Goal: Information Seeking & Learning: Compare options

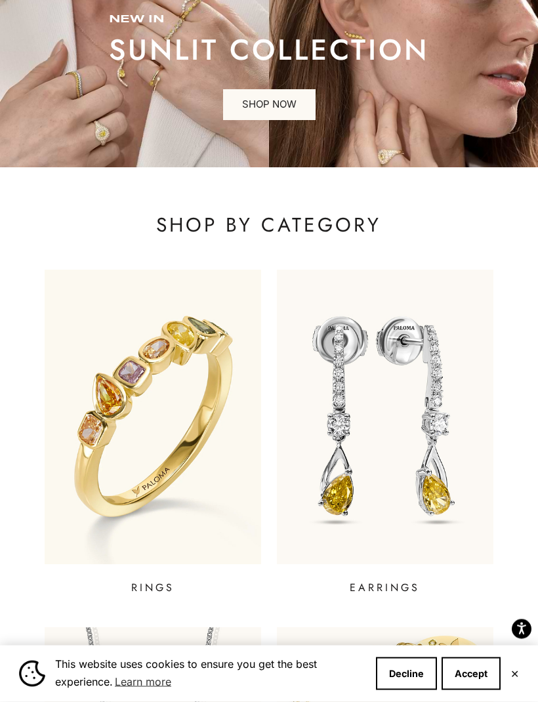
scroll to position [129, 0]
click at [480, 690] on button "Accept" at bounding box center [470, 673] width 59 height 33
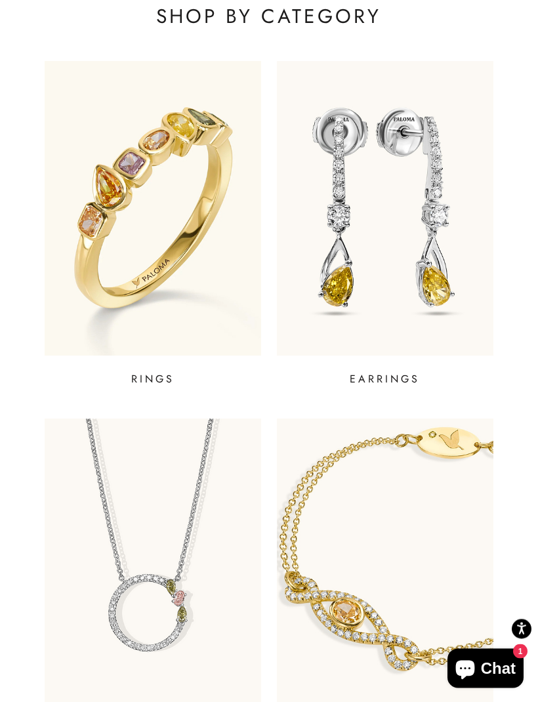
scroll to position [334, 0]
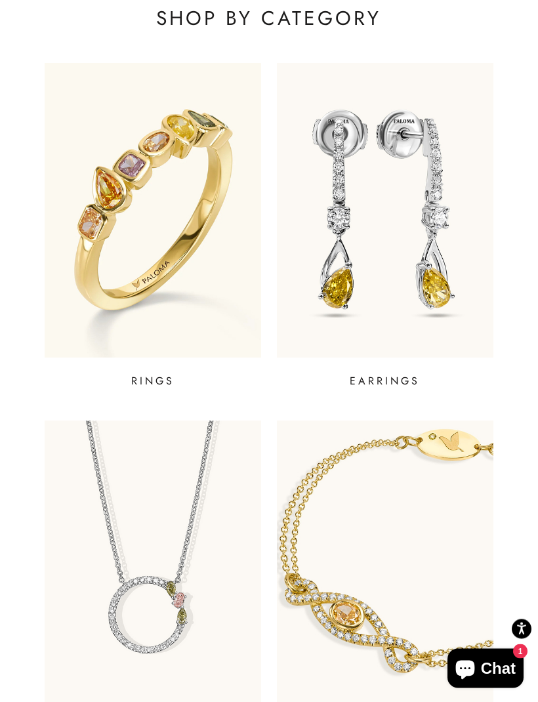
click at [386, 384] on p "EARRINGS" at bounding box center [385, 382] width 70 height 16
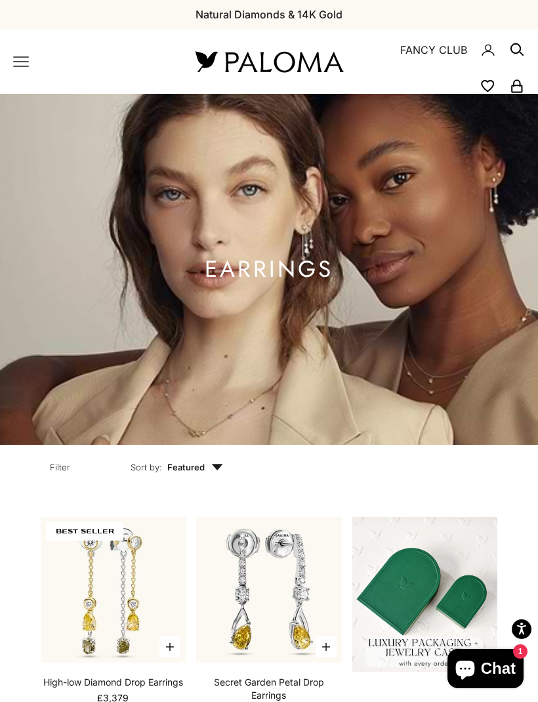
click at [18, 64] on icon "Primary navigation" at bounding box center [21, 62] width 16 height 16
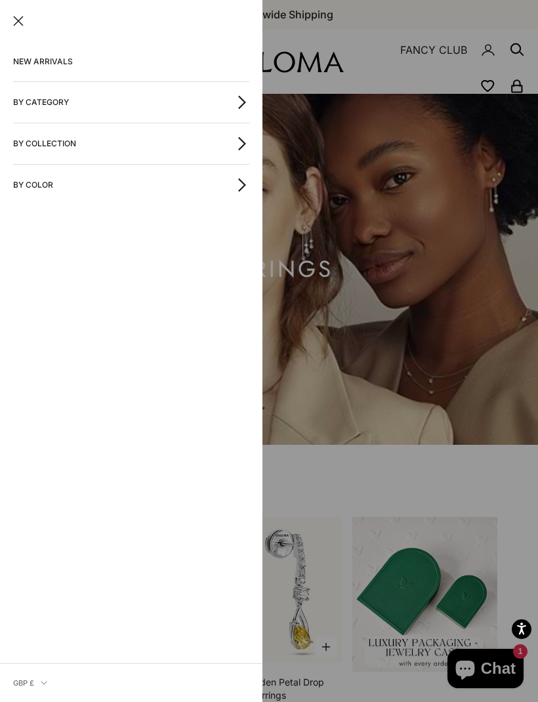
click at [239, 144] on icon "button" at bounding box center [242, 143] width 14 height 14
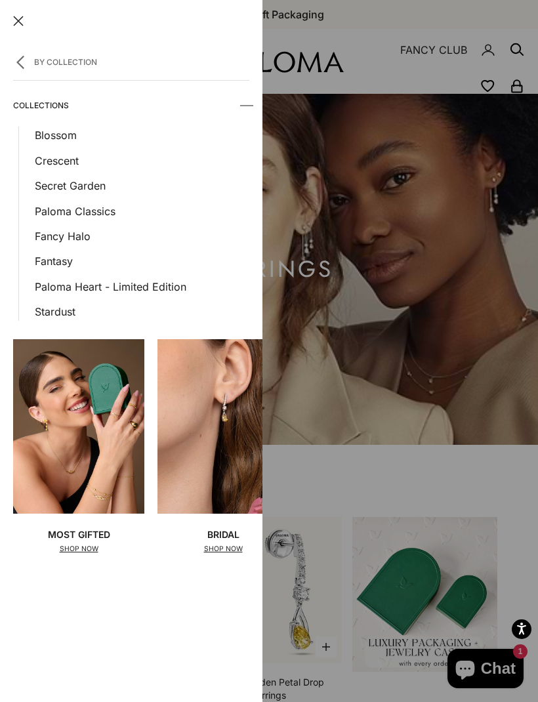
click at [70, 237] on link "Fancy Halo" at bounding box center [142, 236] width 214 height 17
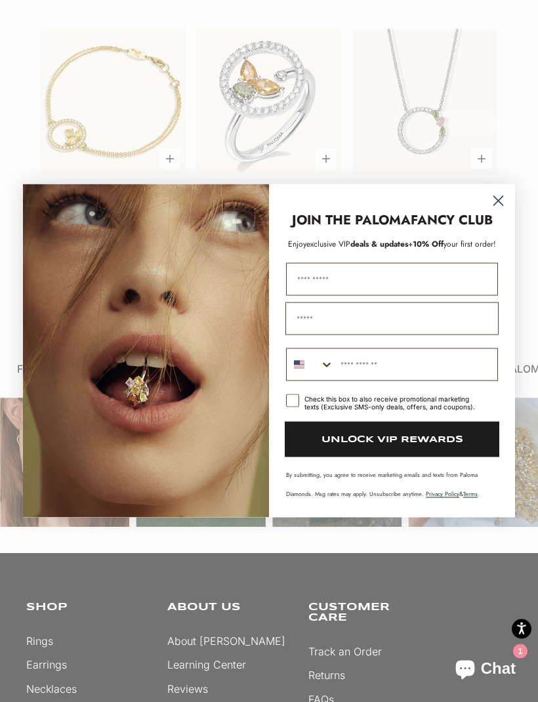
scroll to position [760, 0]
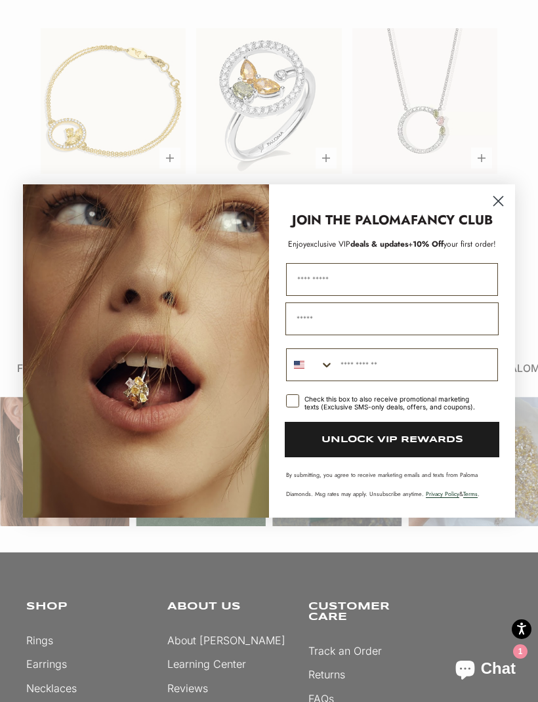
click at [498, 212] on circle "Close dialog" at bounding box center [498, 201] width 22 height 22
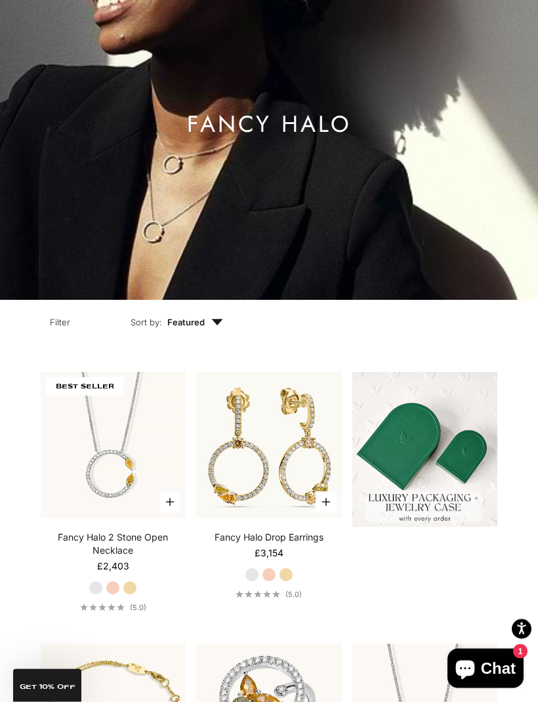
scroll to position [0, 0]
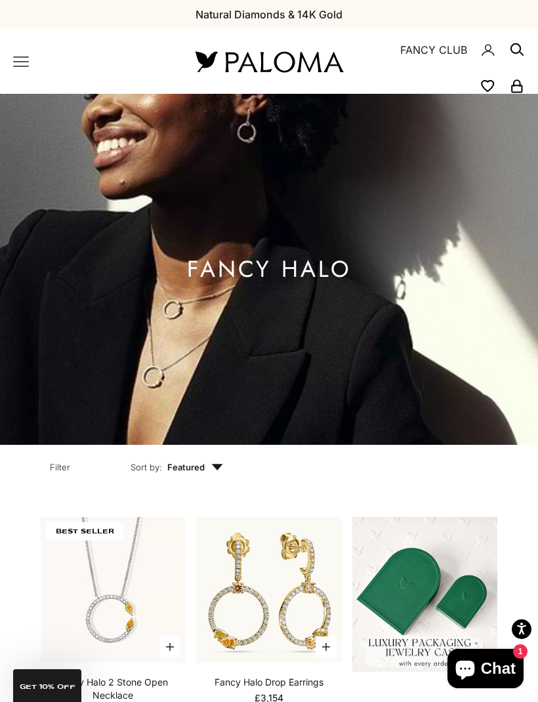
click at [19, 69] on icon "Primary navigation" at bounding box center [21, 62] width 16 height 16
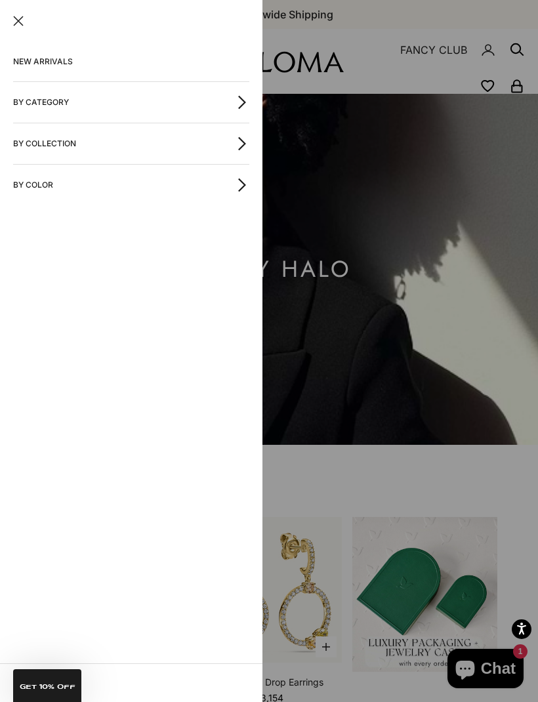
click at [247, 189] on icon "button" at bounding box center [242, 185] width 14 height 14
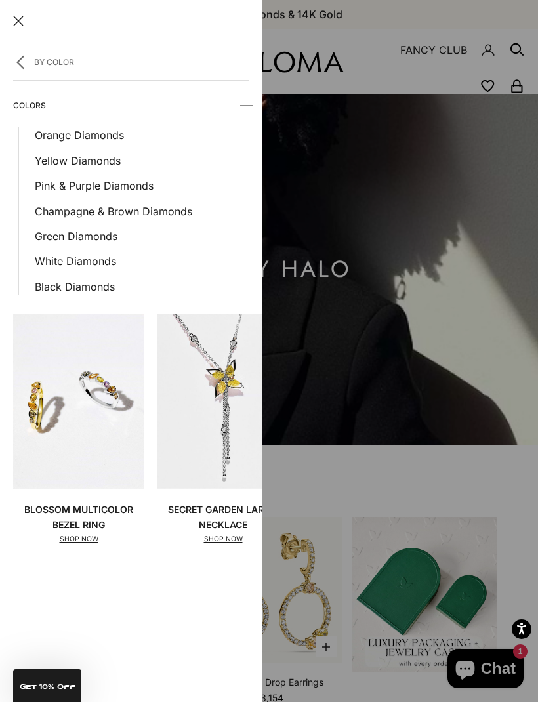
click at [93, 164] on link "Yellow Diamonds" at bounding box center [142, 160] width 214 height 17
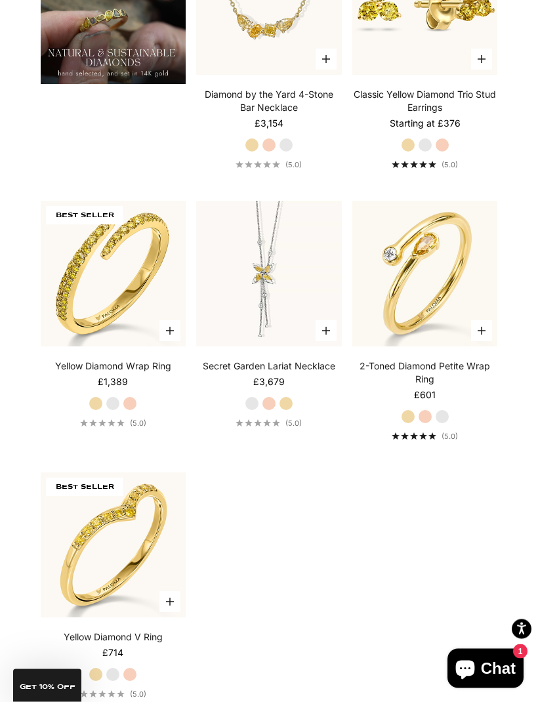
scroll to position [1402, 0]
click at [440, 424] on label "White Gold" at bounding box center [442, 416] width 14 height 14
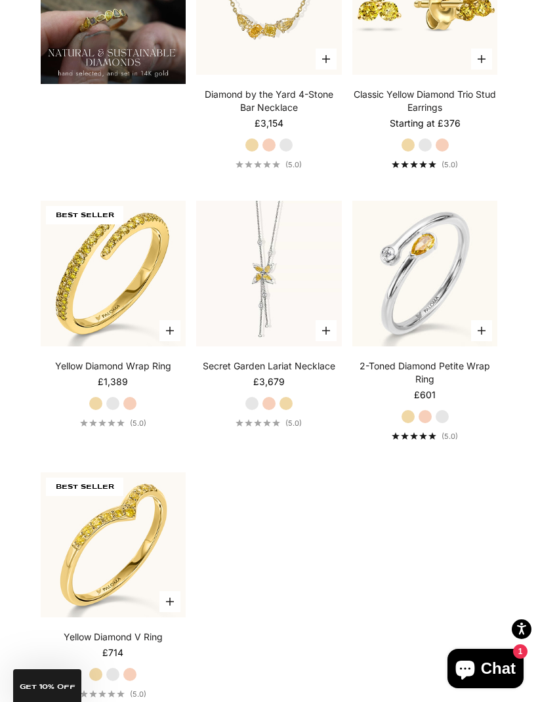
click at [422, 424] on label "Rose Gold" at bounding box center [425, 416] width 14 height 14
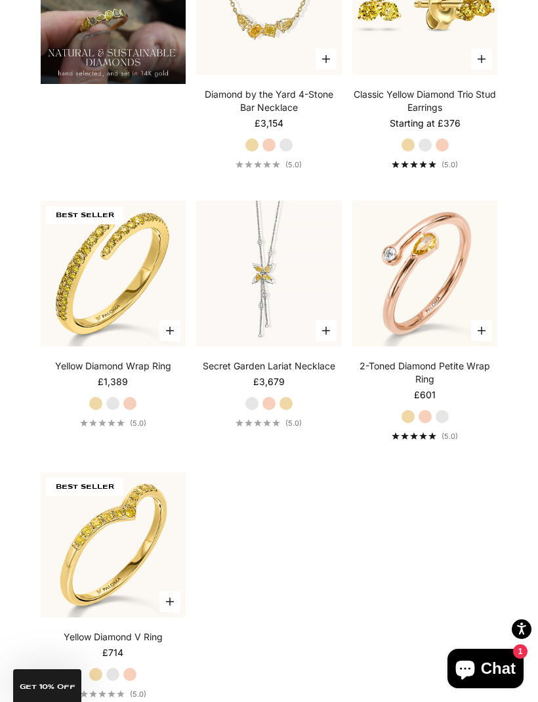
click at [406, 424] on label "Yellow Gold" at bounding box center [408, 416] width 14 height 14
click at [443, 424] on label "White Gold" at bounding box center [442, 416] width 14 height 14
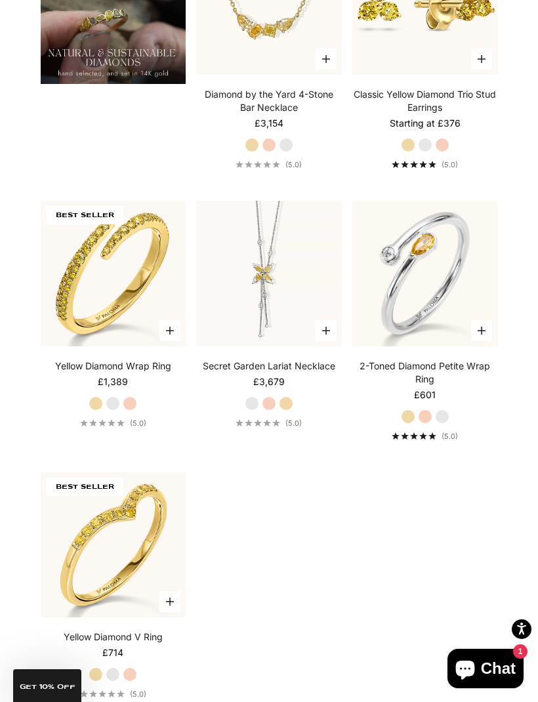
click at [403, 424] on label "Yellow Gold" at bounding box center [408, 416] width 14 height 14
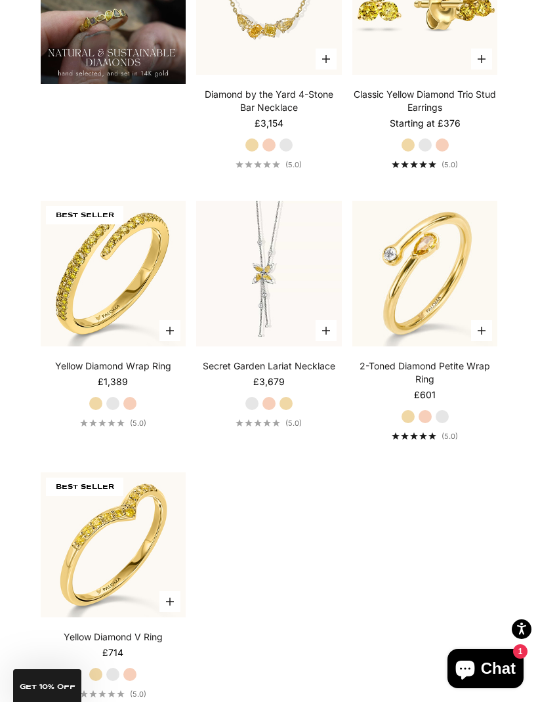
click at [437, 424] on label "White Gold" at bounding box center [442, 416] width 14 height 14
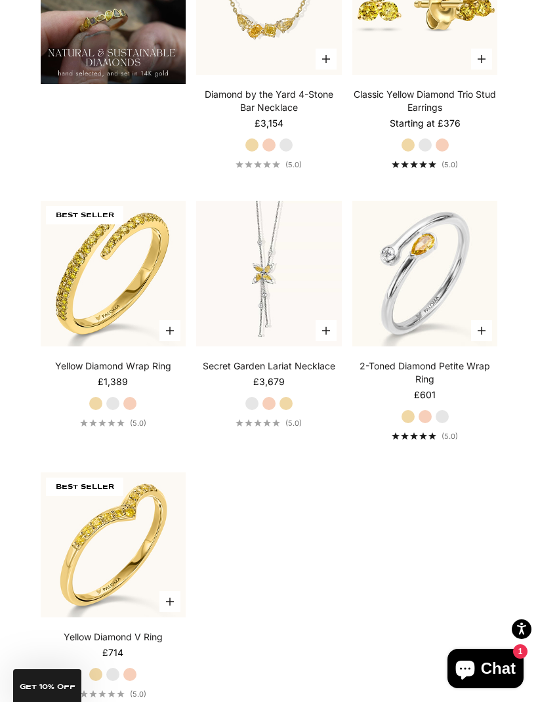
click at [407, 424] on label "Yellow Gold" at bounding box center [408, 416] width 14 height 14
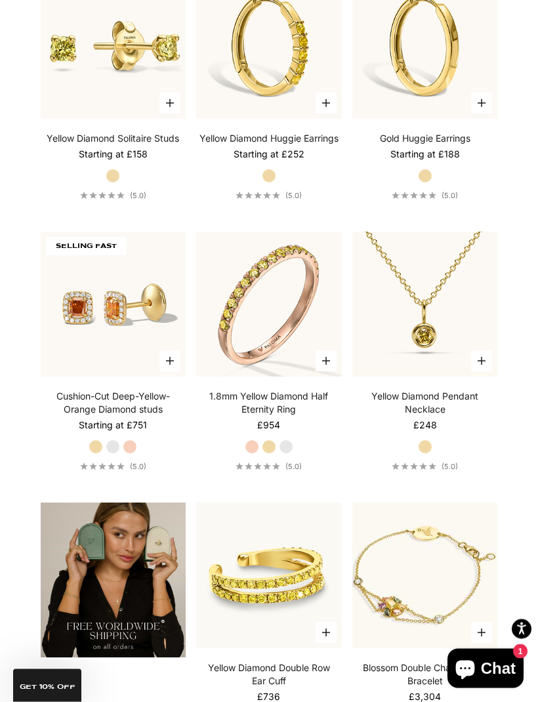
scroll to position [2444, 0]
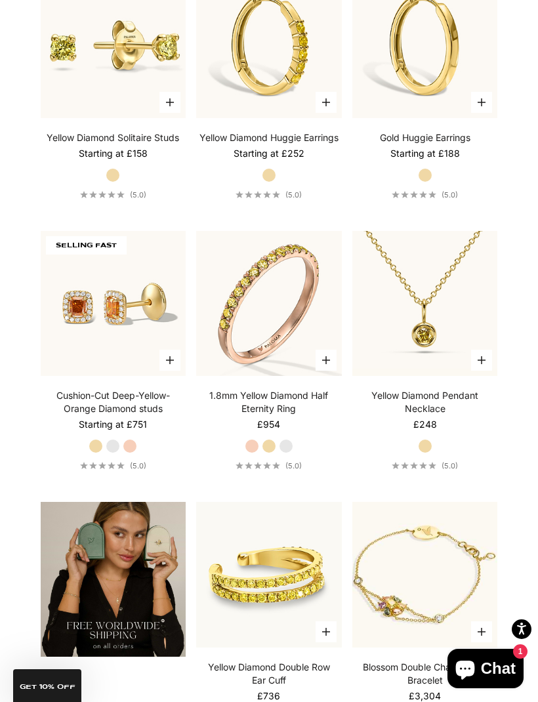
click at [290, 453] on label "White Gold" at bounding box center [286, 446] width 14 height 14
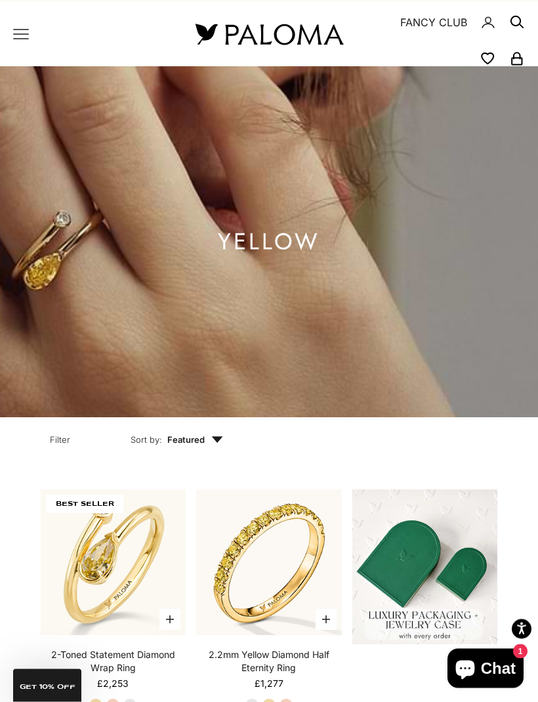
scroll to position [0, 0]
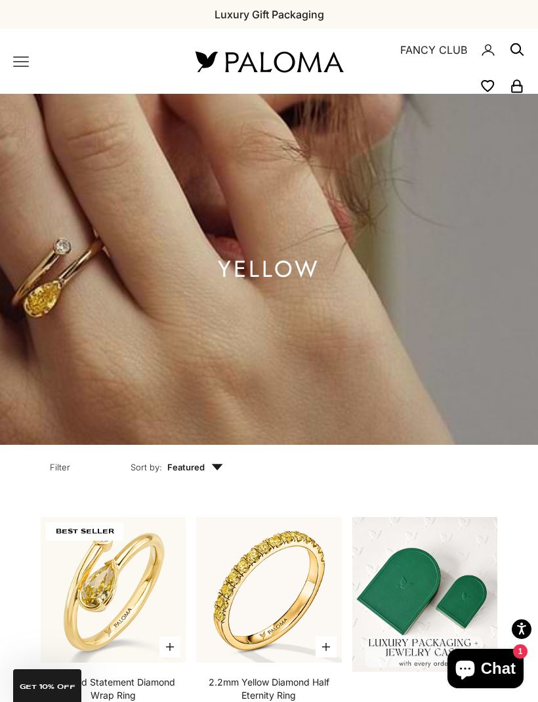
click at [24, 68] on icon "Primary navigation" at bounding box center [21, 62] width 16 height 16
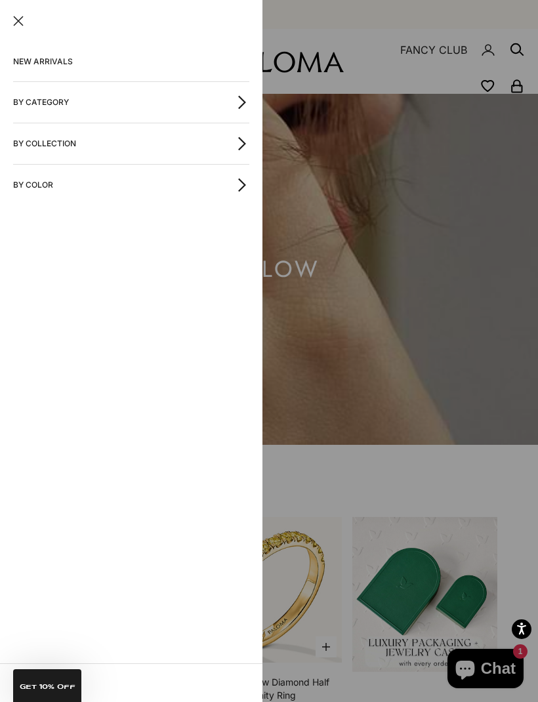
click at [241, 188] on icon "button" at bounding box center [242, 186] width 6 height 12
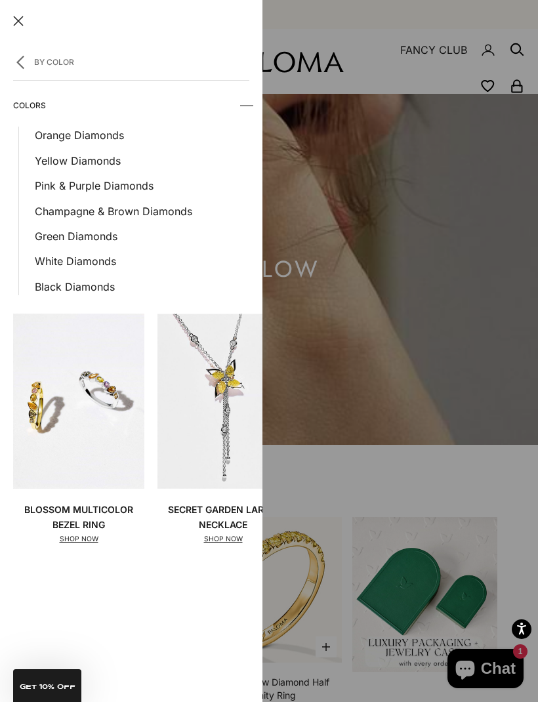
click at [94, 260] on link "White Diamonds" at bounding box center [142, 261] width 214 height 17
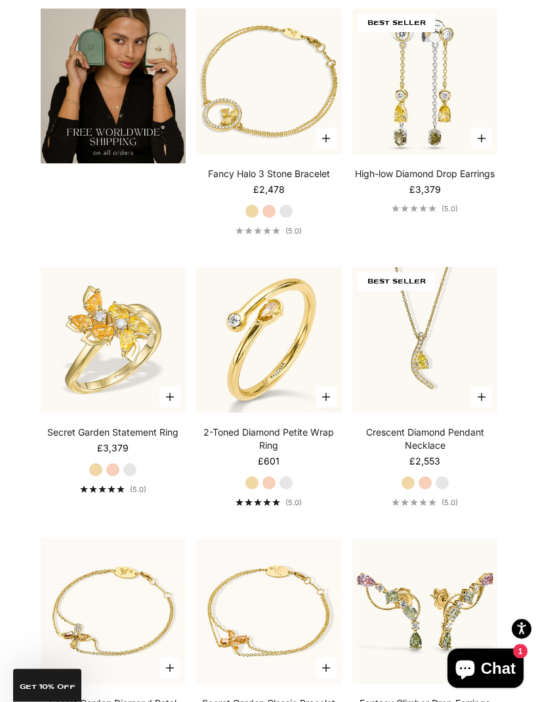
scroll to position [2937, 0]
click at [285, 490] on label "White Gold" at bounding box center [286, 482] width 14 height 14
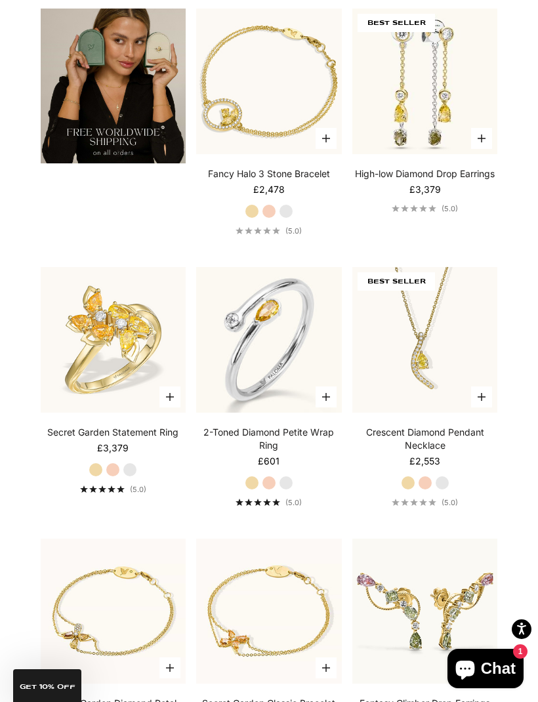
click at [249, 490] on label "Yellow Gold" at bounding box center [252, 482] width 14 height 14
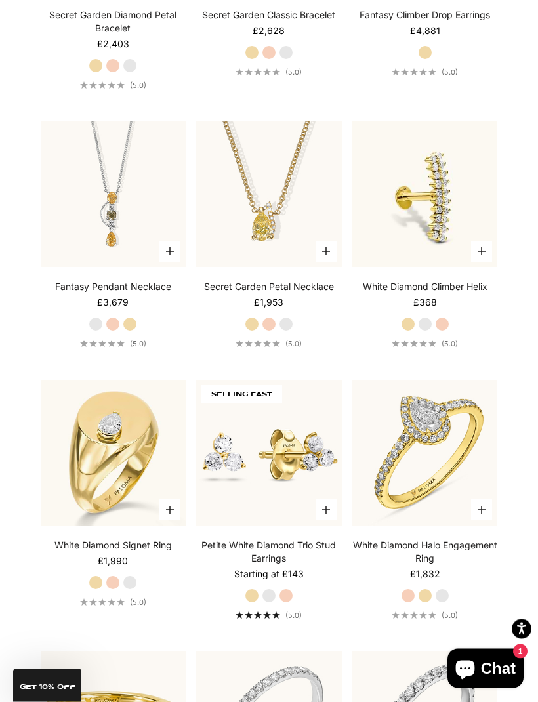
scroll to position [3625, 0]
click at [134, 590] on label "White Gold" at bounding box center [130, 582] width 14 height 14
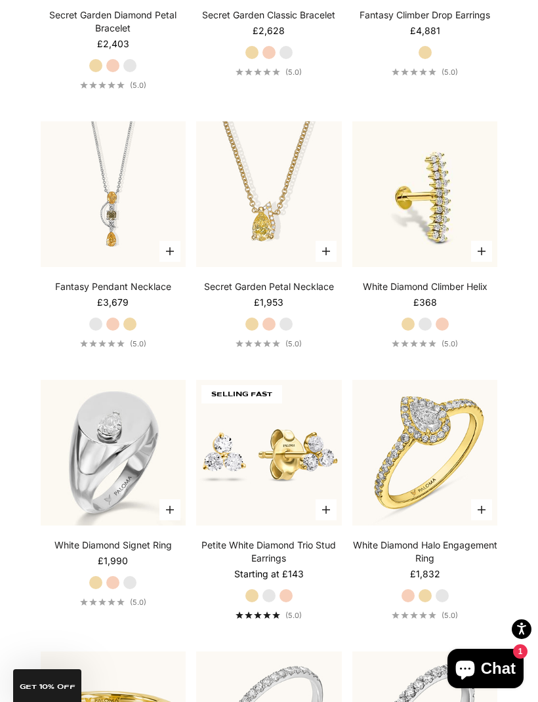
click at [113, 590] on label "Rose Gold" at bounding box center [113, 582] width 14 height 14
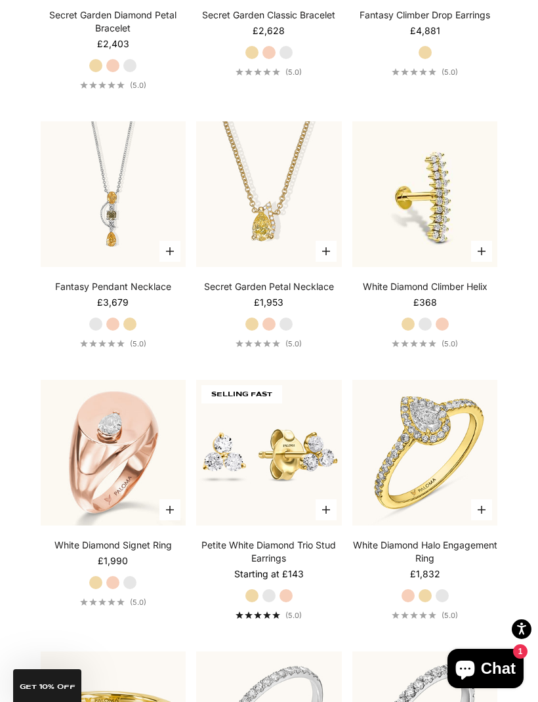
click at [102, 590] on label "Yellow Gold" at bounding box center [96, 582] width 14 height 14
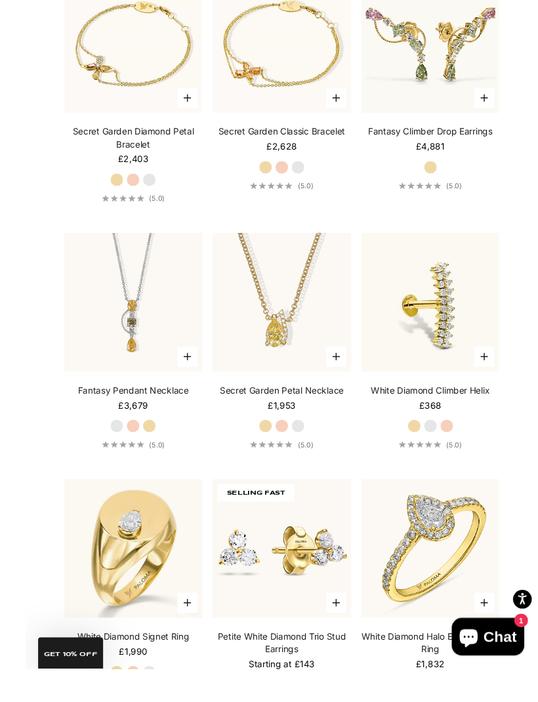
scroll to position [3630, 0]
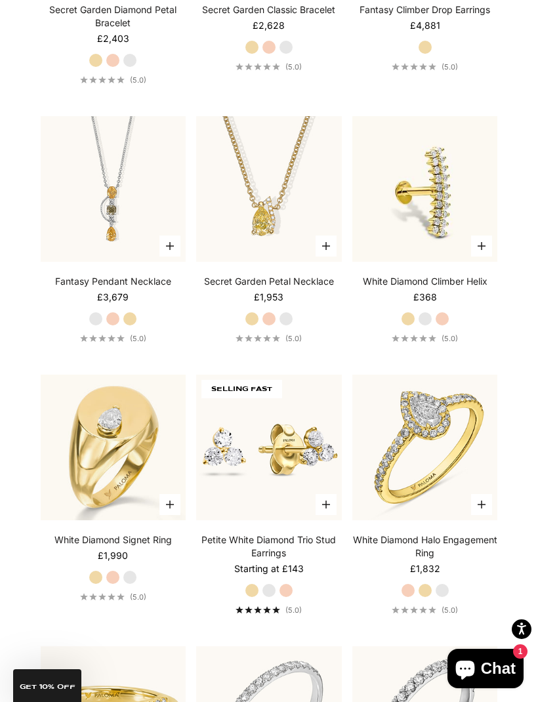
click at [112, 546] on link "White Diamond Signet Ring" at bounding box center [112, 539] width 117 height 13
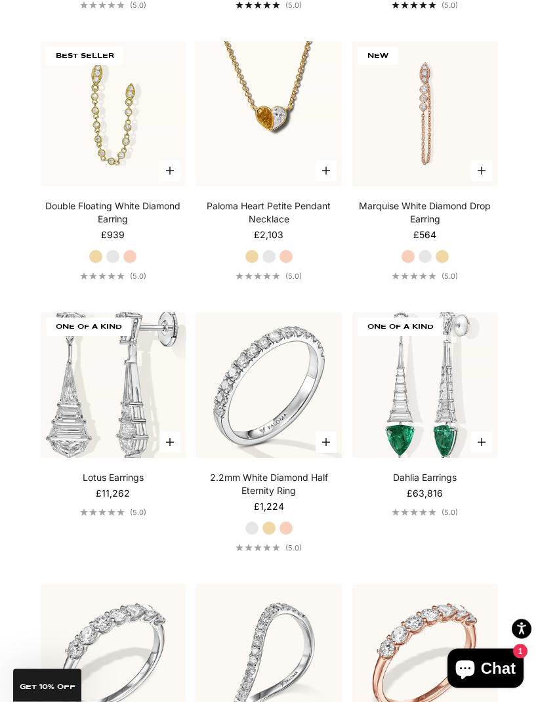
scroll to position [5036, 0]
click at [285, 535] on label "Rose Gold" at bounding box center [286, 527] width 14 height 14
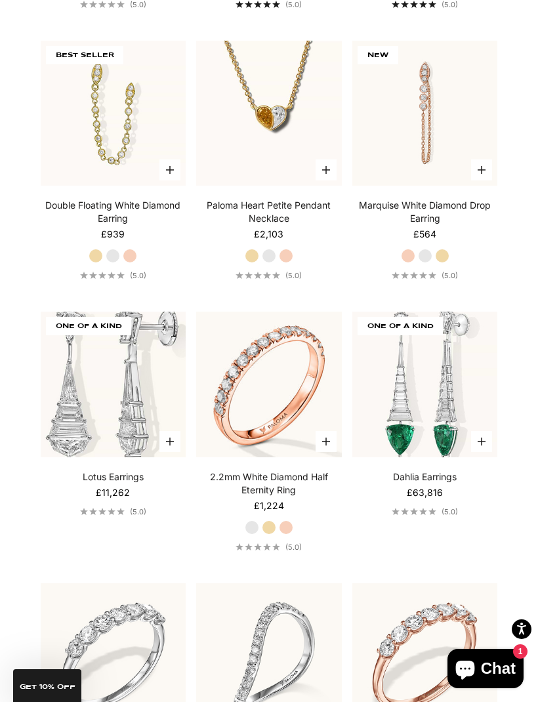
click at [268, 535] on label "Yellow Gold" at bounding box center [269, 527] width 14 height 14
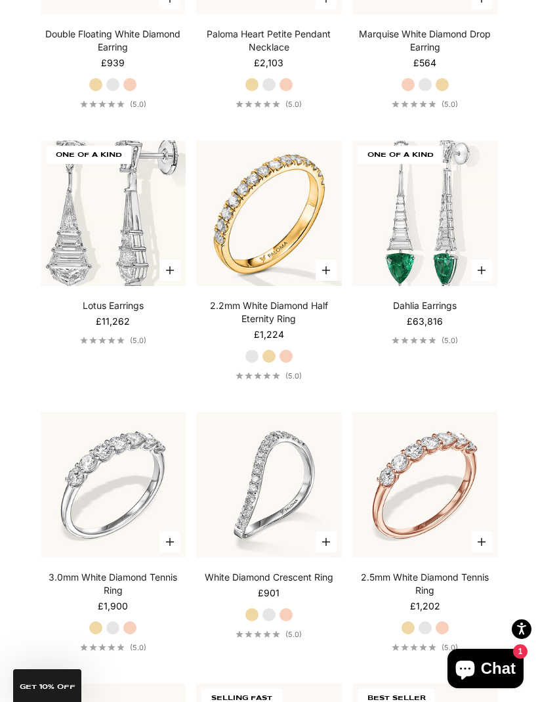
scroll to position [5209, 0]
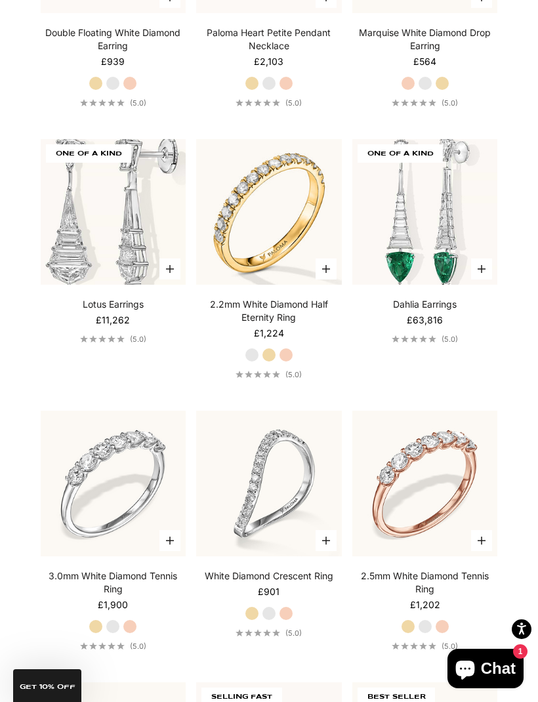
click at [439, 634] on label "Rose Gold" at bounding box center [442, 626] width 14 height 14
click at [406, 634] on label "Yellow Gold" at bounding box center [408, 626] width 14 height 14
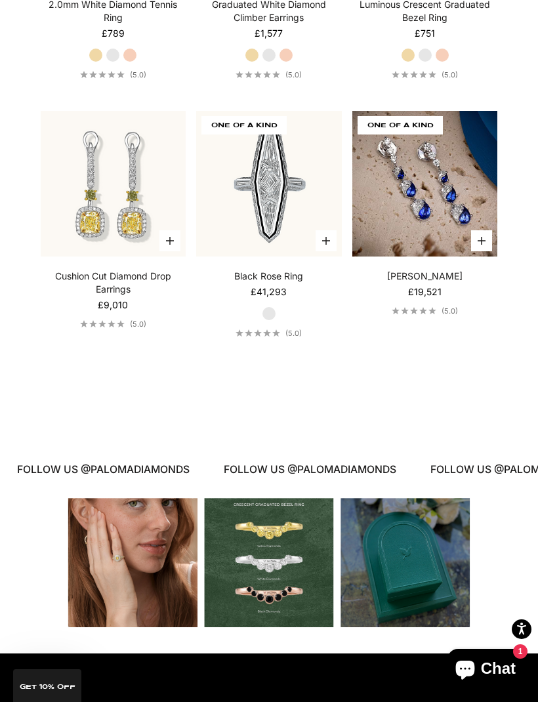
scroll to position [6048, 0]
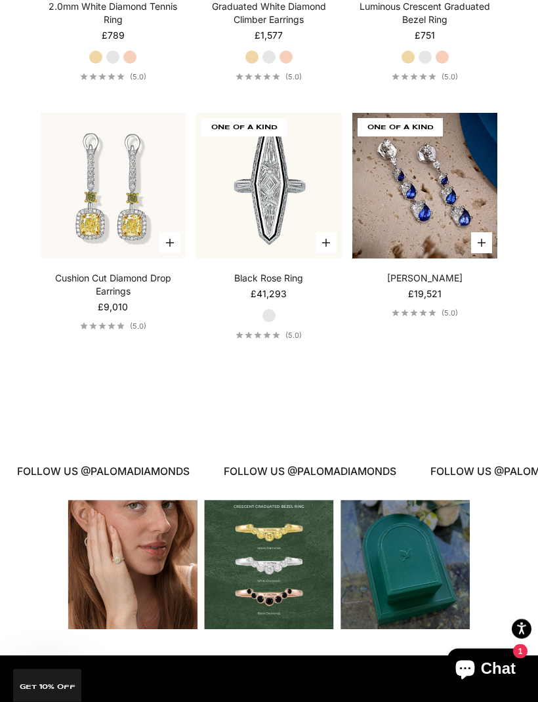
click at [412, 593] on div "Instagram post opens in a popup" at bounding box center [404, 564] width 129 height 129
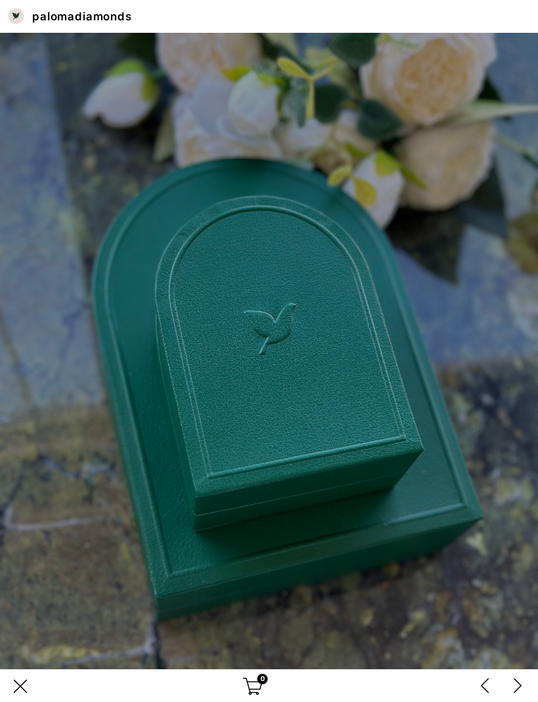
click at [521, 696] on div "next post on @palomadiamonds Instagram profile" at bounding box center [518, 686] width 20 height 20
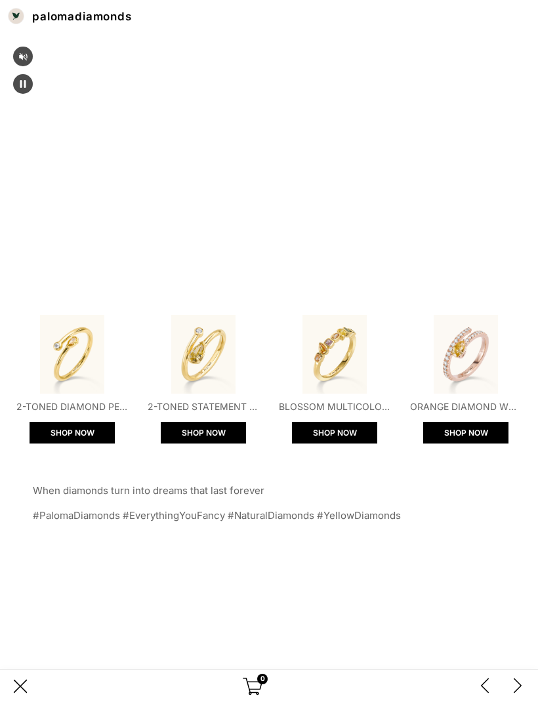
scroll to position [558, 0]
click at [222, 443] on button "SHOP NOW" at bounding box center [203, 433] width 85 height 22
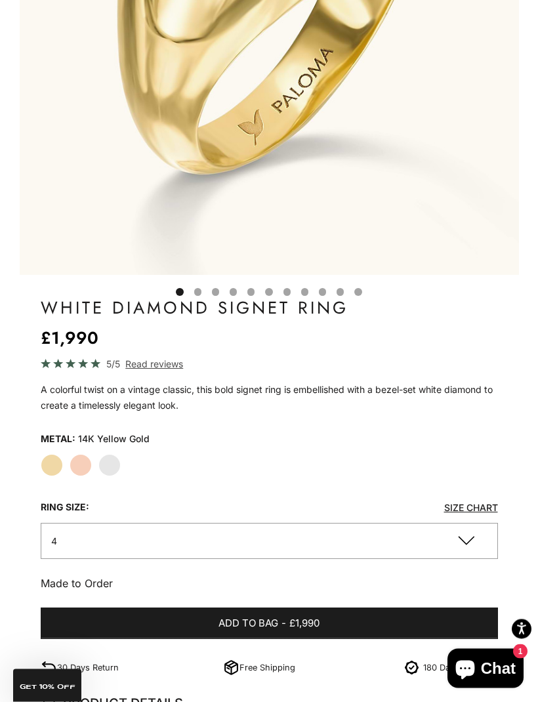
scroll to position [436, 0]
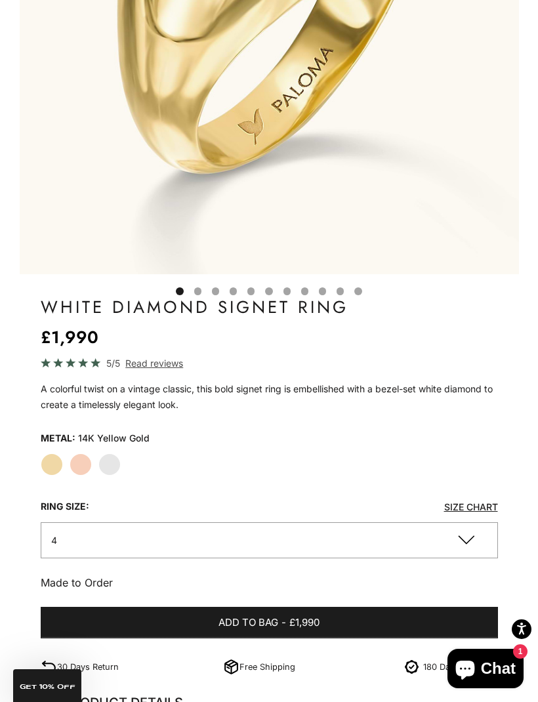
click at [469, 540] on button "4" at bounding box center [269, 540] width 457 height 36
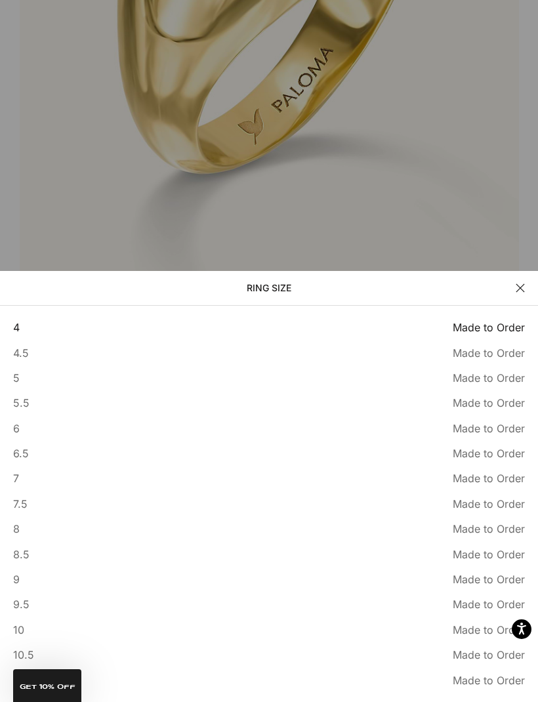
click at [518, 293] on button "Close" at bounding box center [519, 287] width 9 height 9
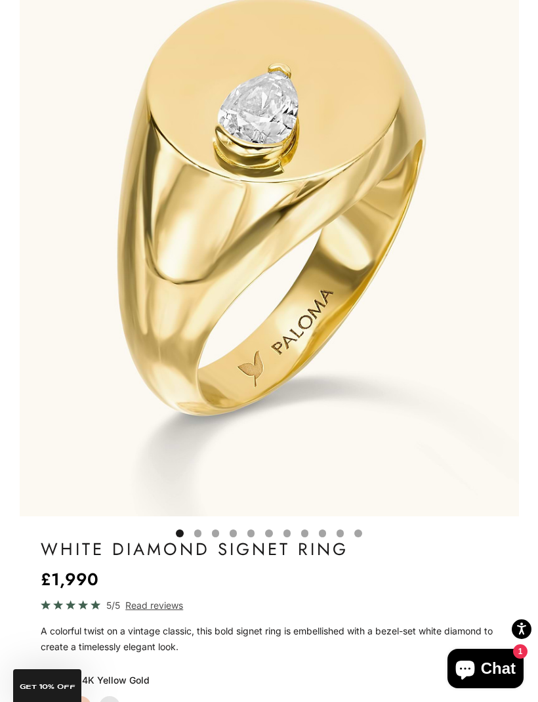
scroll to position [0, 0]
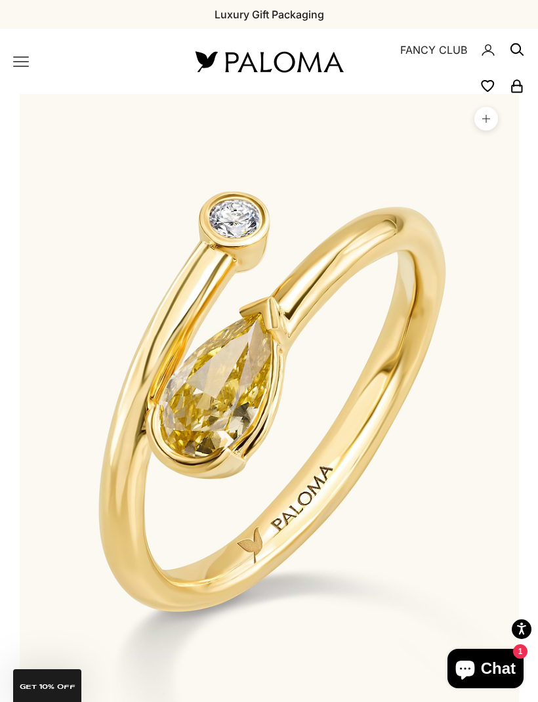
click at [27, 54] on icon "Primary navigation" at bounding box center [21, 62] width 16 height 16
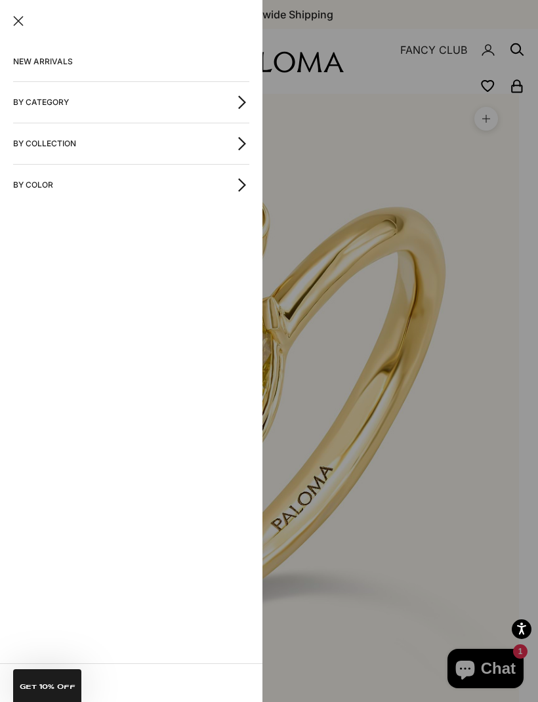
click at [239, 98] on icon "button" at bounding box center [242, 102] width 14 height 14
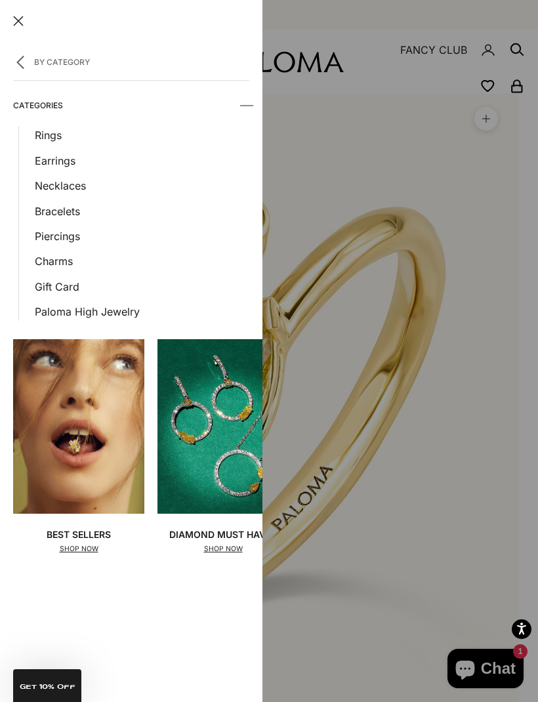
click at [58, 131] on link "Rings" at bounding box center [142, 135] width 214 height 17
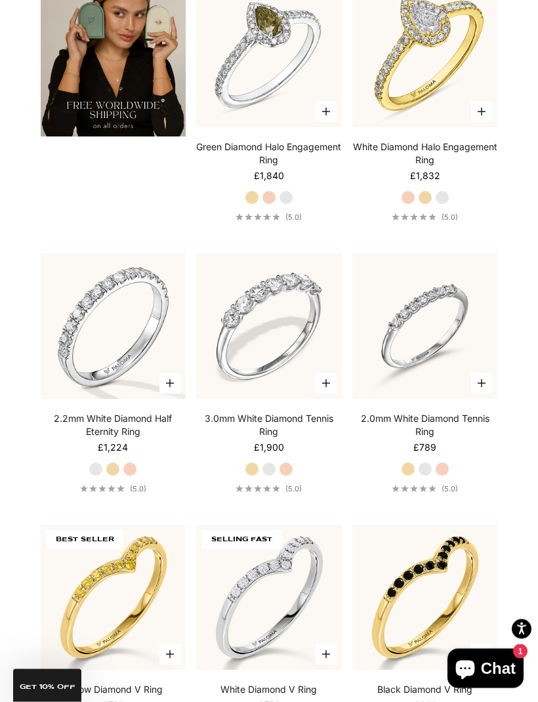
scroll to position [2924, 0]
click at [254, 476] on label "Yellow Gold" at bounding box center [252, 469] width 14 height 14
click at [250, 476] on label "Yellow Gold" at bounding box center [252, 469] width 14 height 14
click at [272, 476] on label "White Gold" at bounding box center [269, 469] width 14 height 14
click at [290, 476] on label "Rose Gold" at bounding box center [286, 469] width 14 height 14
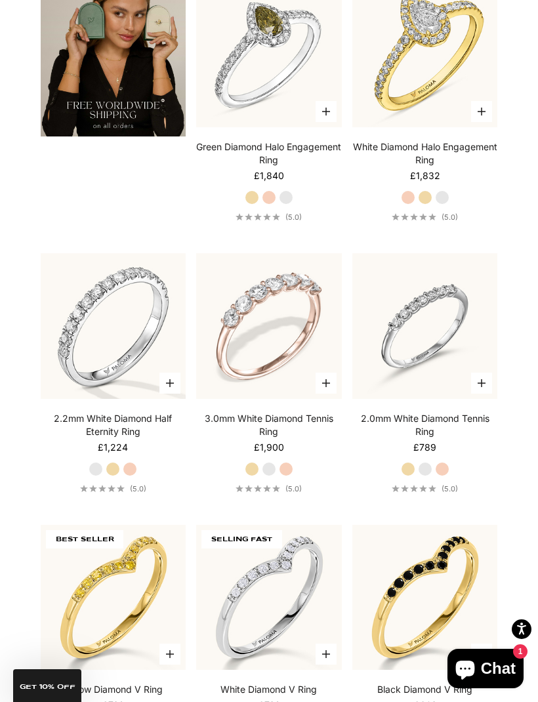
click at [249, 476] on label "Yellow Gold" at bounding box center [252, 469] width 14 height 14
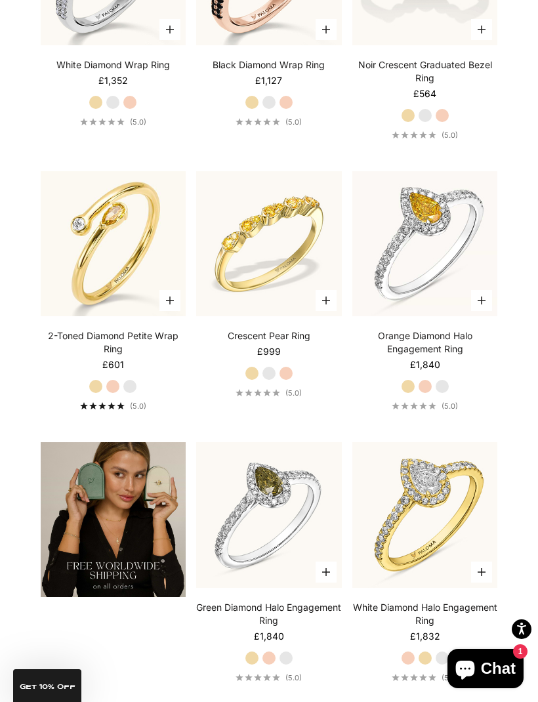
scroll to position [2461, 0]
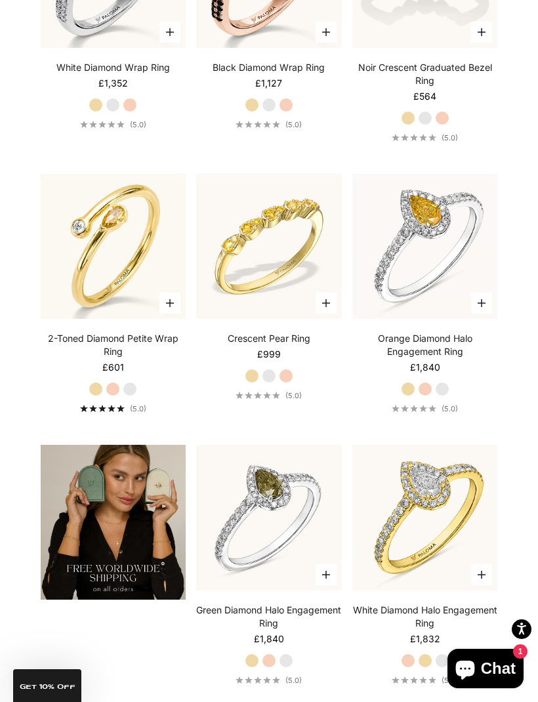
click at [103, 396] on label "Yellow Gold" at bounding box center [96, 389] width 14 height 14
click at [133, 396] on label "White Gold" at bounding box center [130, 389] width 14 height 14
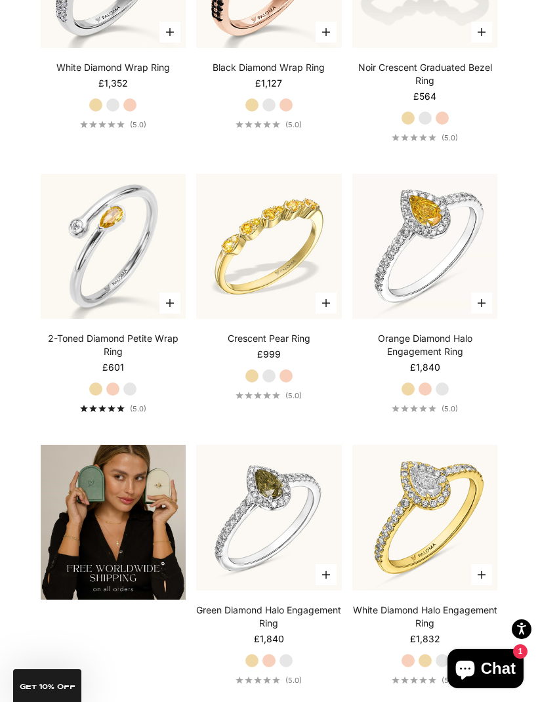
click at [97, 396] on label "Yellow Gold" at bounding box center [96, 389] width 14 height 14
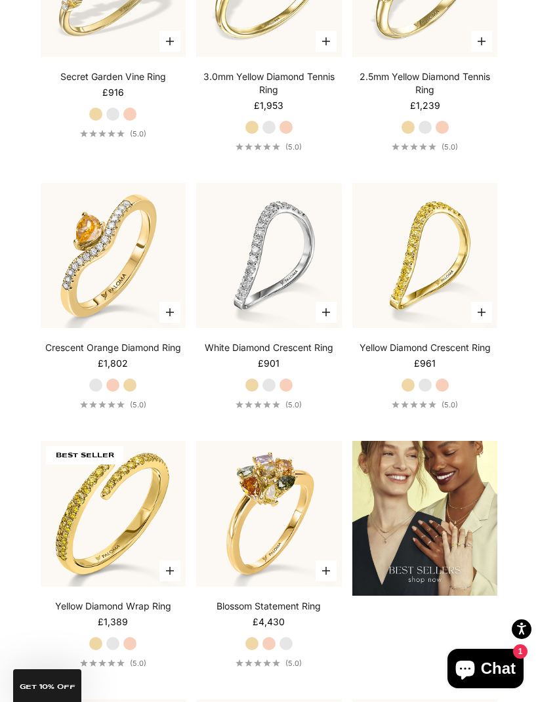
scroll to position [1664, 0]
click at [127, 393] on label "Yellow Gold" at bounding box center [130, 385] width 14 height 14
click at [113, 393] on label "Rose Gold" at bounding box center [113, 385] width 14 height 14
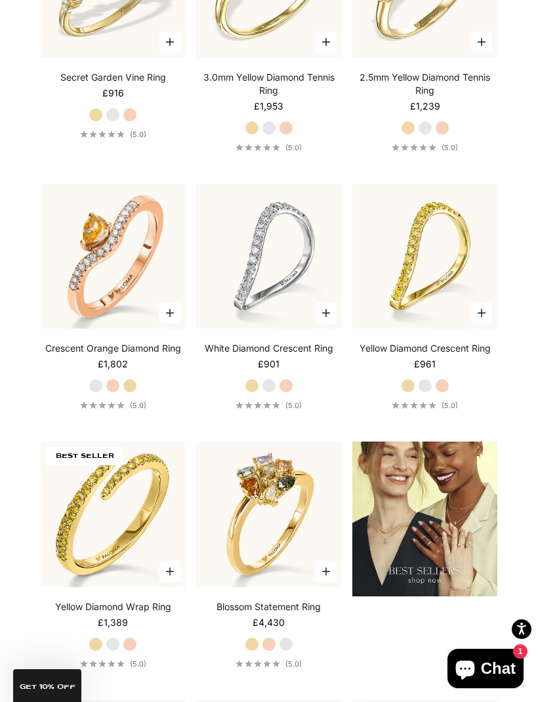
click at [92, 393] on label "White Gold" at bounding box center [96, 385] width 14 height 14
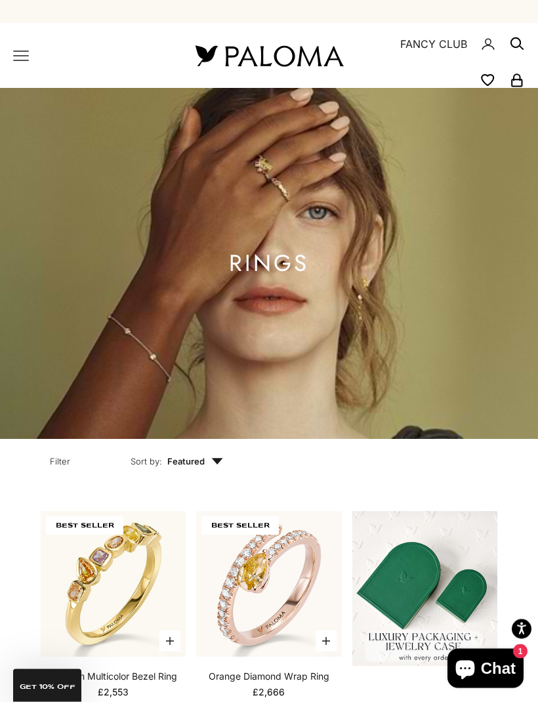
scroll to position [0, 0]
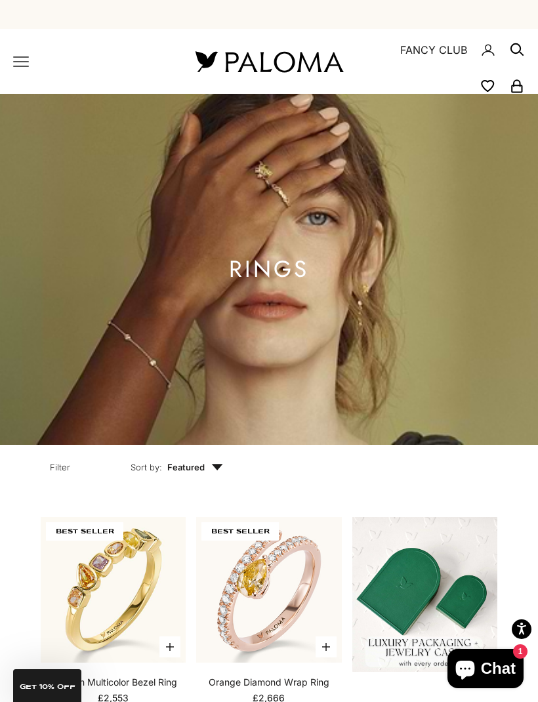
click at [9, 64] on x-header "Paloma Diamonds Open navigation menu Open search NEW ARRIVALS By Category Categ…" at bounding box center [269, 61] width 538 height 65
click at [22, 62] on icon "Primary navigation" at bounding box center [21, 62] width 16 height 16
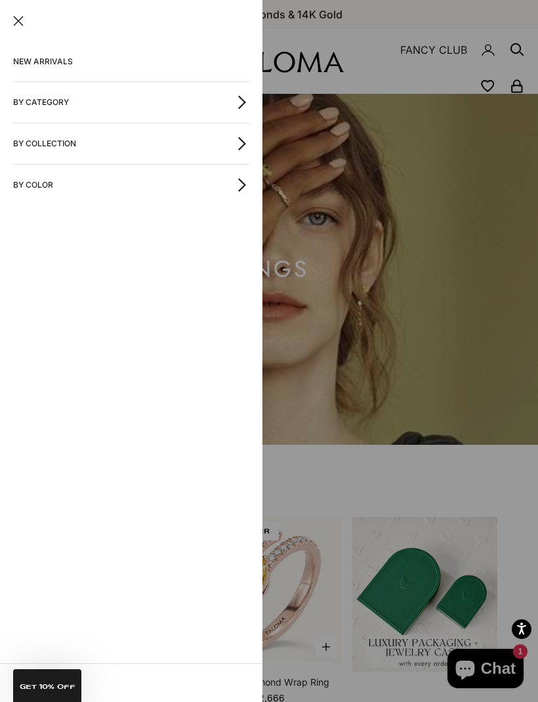
click at [245, 191] on icon "button" at bounding box center [242, 185] width 14 height 14
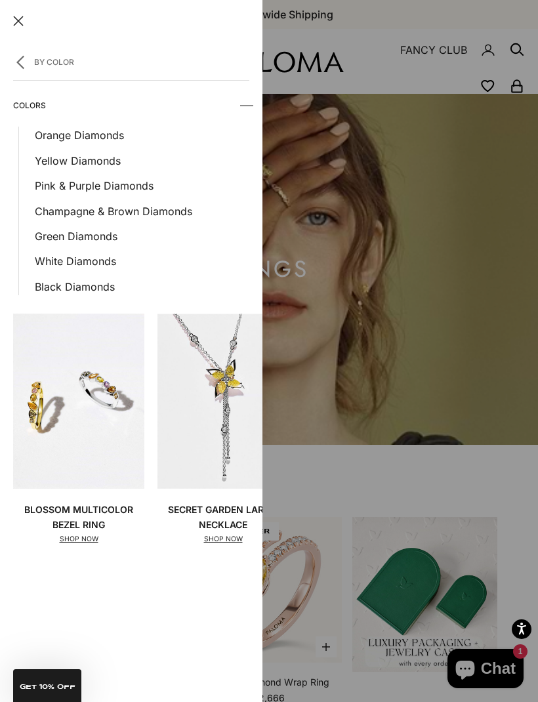
click at [96, 266] on link "White Diamonds" at bounding box center [142, 261] width 214 height 17
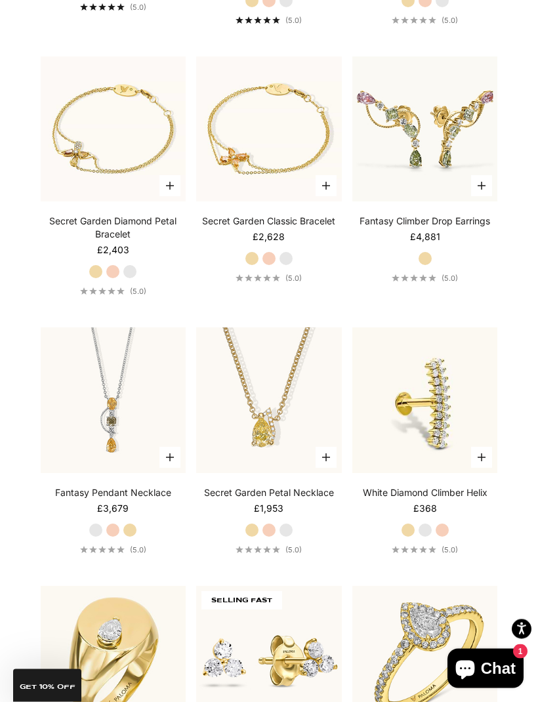
scroll to position [3430, 0]
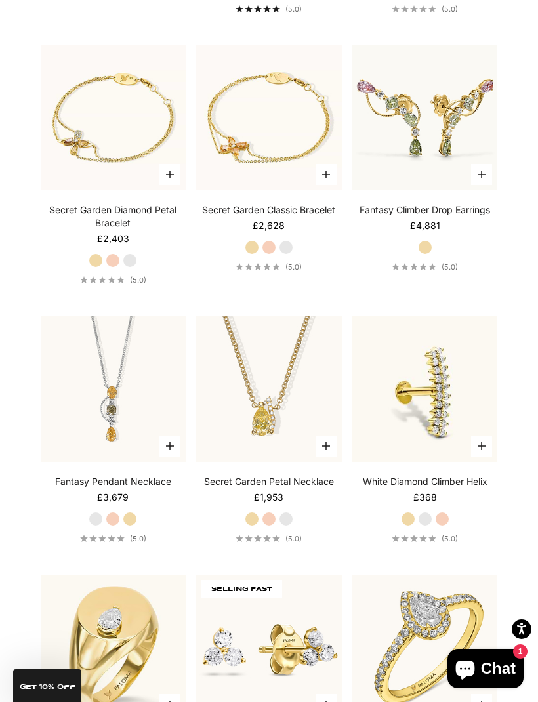
click at [427, 526] on label "White Gold" at bounding box center [425, 519] width 14 height 14
click at [437, 443] on img at bounding box center [425, 389] width 160 height 160
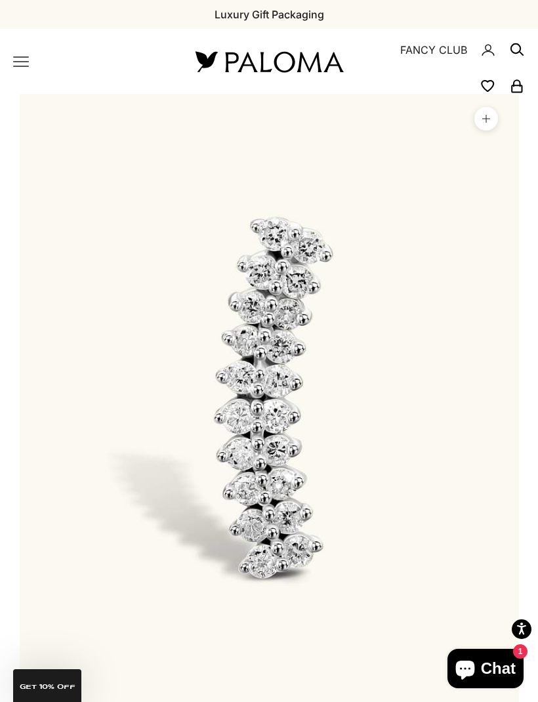
click at [10, 64] on x-header "Paloma Diamonds Open navigation menu Open search NEW ARRIVALS By Category Categ…" at bounding box center [269, 61] width 538 height 65
click at [26, 62] on icon "Primary navigation" at bounding box center [21, 62] width 16 height 16
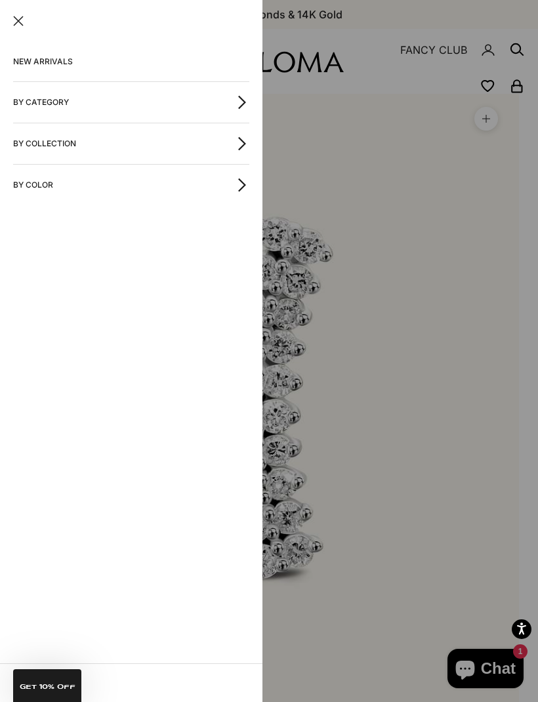
click at [237, 148] on icon "button" at bounding box center [242, 143] width 14 height 14
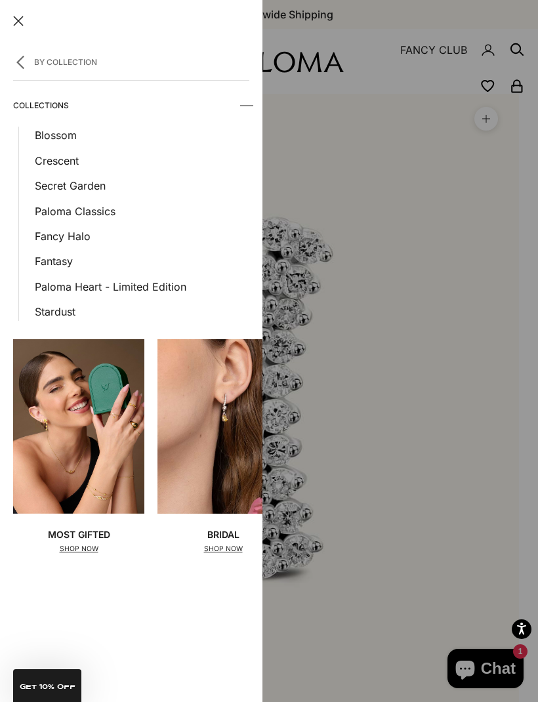
click at [56, 313] on link "Stardust" at bounding box center [142, 311] width 214 height 17
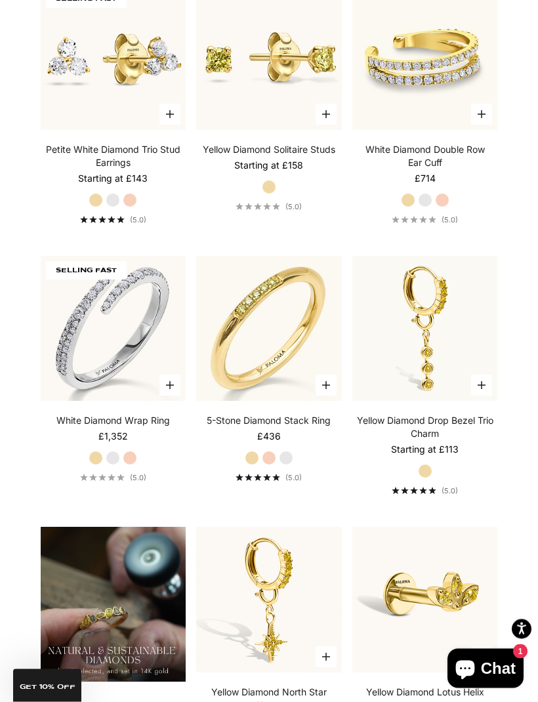
scroll to position [805, 0]
